Goal: Information Seeking & Learning: Obtain resource

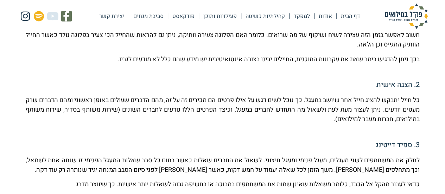
scroll to position [351, 0]
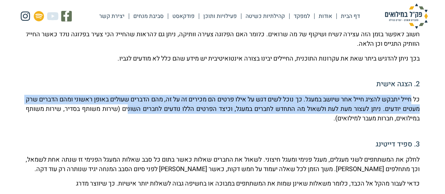
drag, startPoint x: 401, startPoint y: 98, endPoint x: 108, endPoint y: 106, distance: 292.5
click at [108, 106] on p "כל חייל יתבקש להציג חייל אחר שיושב במעגל. כך נוכל לשים דגש על אילו פרטים הם מכי…" at bounding box center [223, 109] width 394 height 28
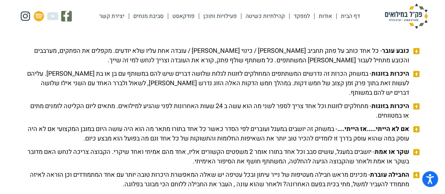
scroll to position [773, 0]
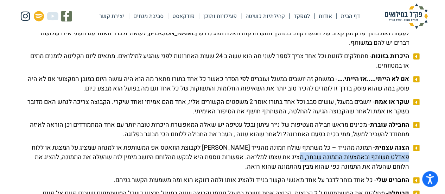
drag, startPoint x: 401, startPoint y: 168, endPoint x: 282, endPoint y: 164, distance: 119.5
click at [283, 165] on span "הצגה עצמית - תמונה מהנייד – כל משתתף שולח תמונה מהנייד [PERSON_NAME] לקבוצת הוו…" at bounding box center [218, 157] width 385 height 28
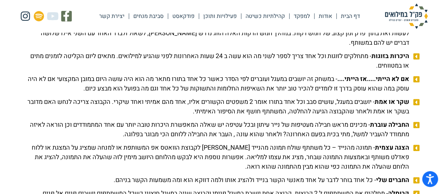
click at [282, 164] on span "הצגה עצמית - תמונה מהנייד – כל משתתף שולח תמונה מהנייד [PERSON_NAME] לקבוצת הוו…" at bounding box center [218, 157] width 385 height 28
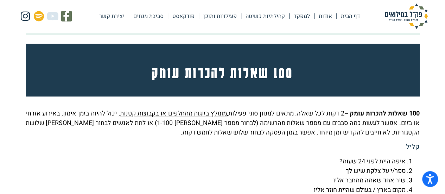
scroll to position [1546, 0]
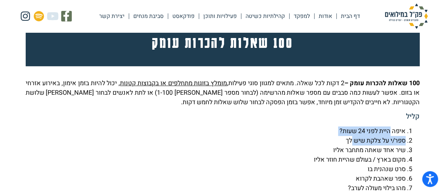
drag, startPoint x: 388, startPoint y: 151, endPoint x: 349, endPoint y: 160, distance: 40.3
click at [349, 145] on li "ספר/י על צלקת שיש לך" at bounding box center [216, 140] width 380 height 9
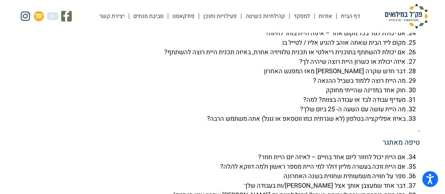
scroll to position [1863, 0]
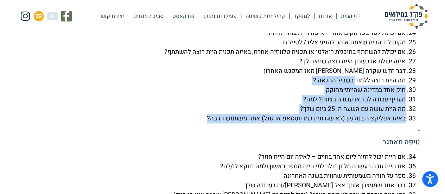
drag, startPoint x: 195, startPoint y: 137, endPoint x: 353, endPoint y: 98, distance: 162.5
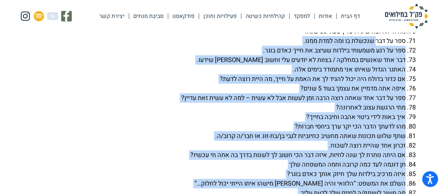
scroll to position [2320, 0]
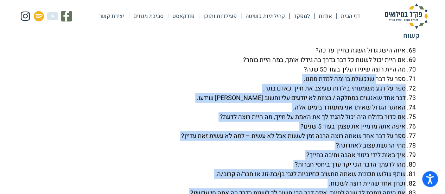
drag, startPoint x: 240, startPoint y: 123, endPoint x: 375, endPoint y: 98, distance: 137.5
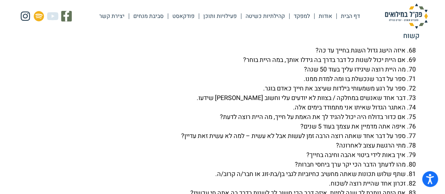
click at [376, 84] on li "ספר על דבר שנכשלת בו ומה למדת ממנו." at bounding box center [216, 78] width 380 height 9
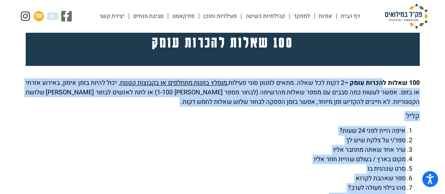
scroll to position [1546, 0]
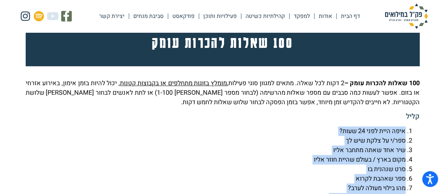
drag, startPoint x: 269, startPoint y: 101, endPoint x: 412, endPoint y: 144, distance: 149.5
copy div "lore ipsu dolo 47 sita? con/a el sedd eiu te inc utl etdo magna aliq enim admi …"
